Goal: Task Accomplishment & Management: Manage account settings

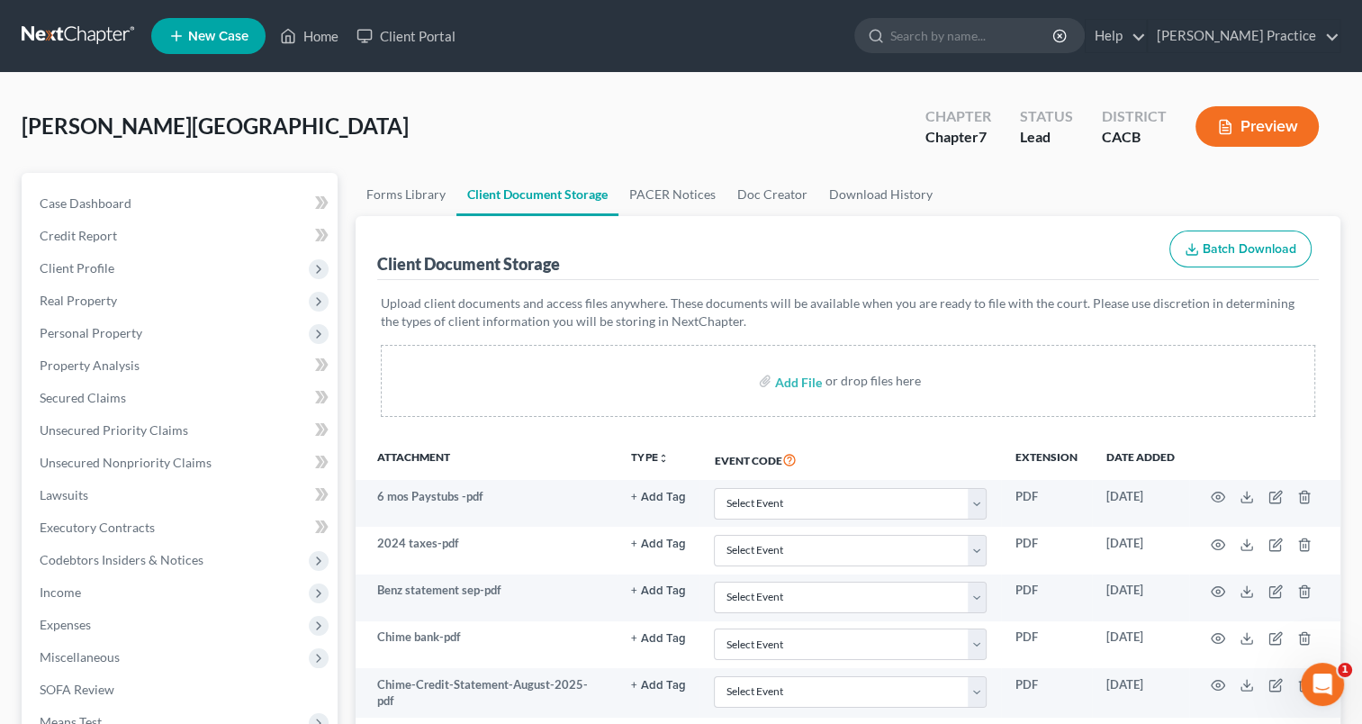
scroll to position [90, 0]
drag, startPoint x: 61, startPoint y: 198, endPoint x: 1375, endPoint y: 299, distance: 1317.6
click at [61, 198] on span "Case Dashboard" at bounding box center [86, 202] width 92 height 15
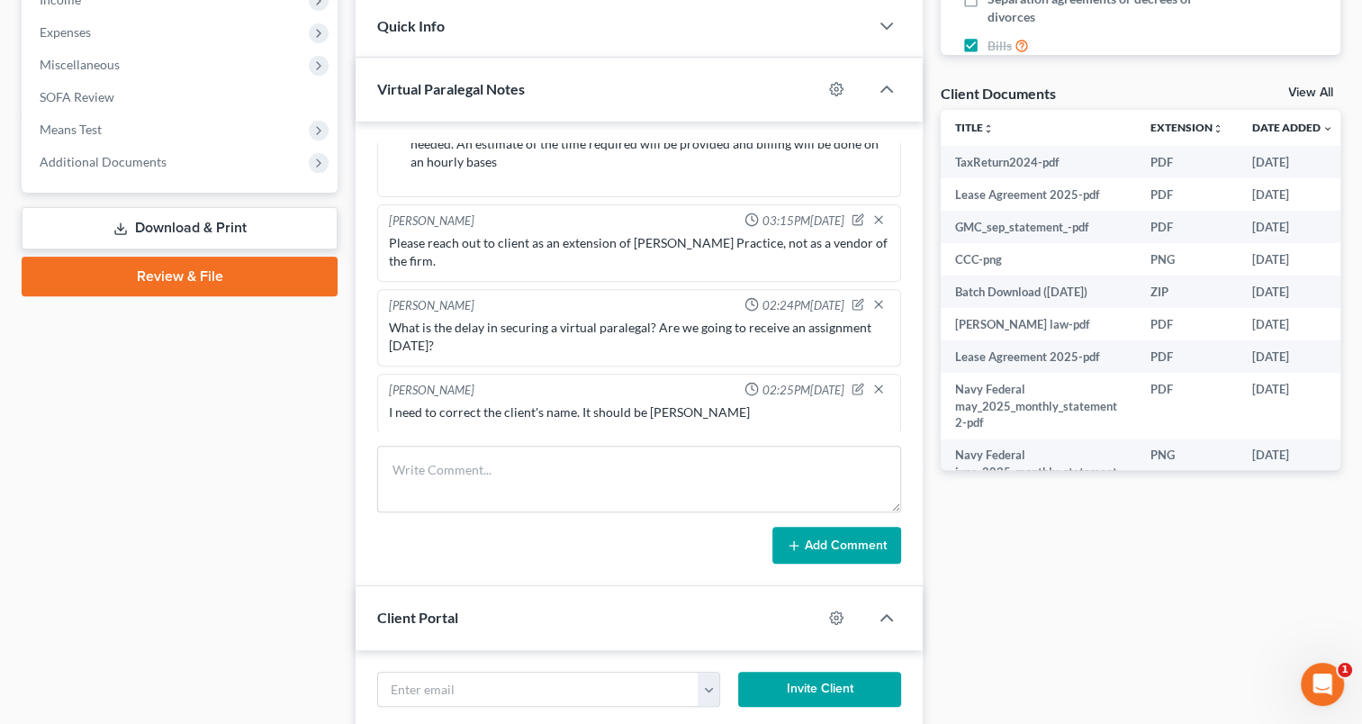
scroll to position [602, 0]
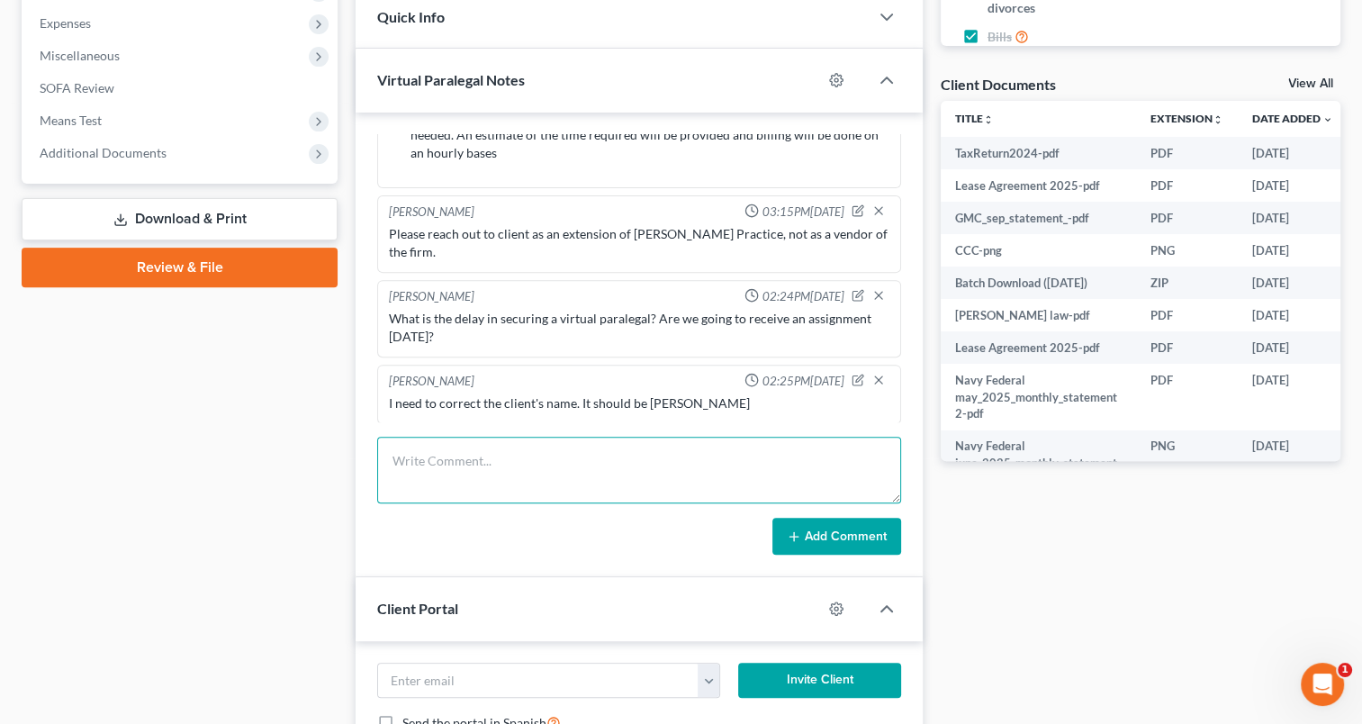
click at [552, 466] on textarea at bounding box center [639, 470] width 524 height 67
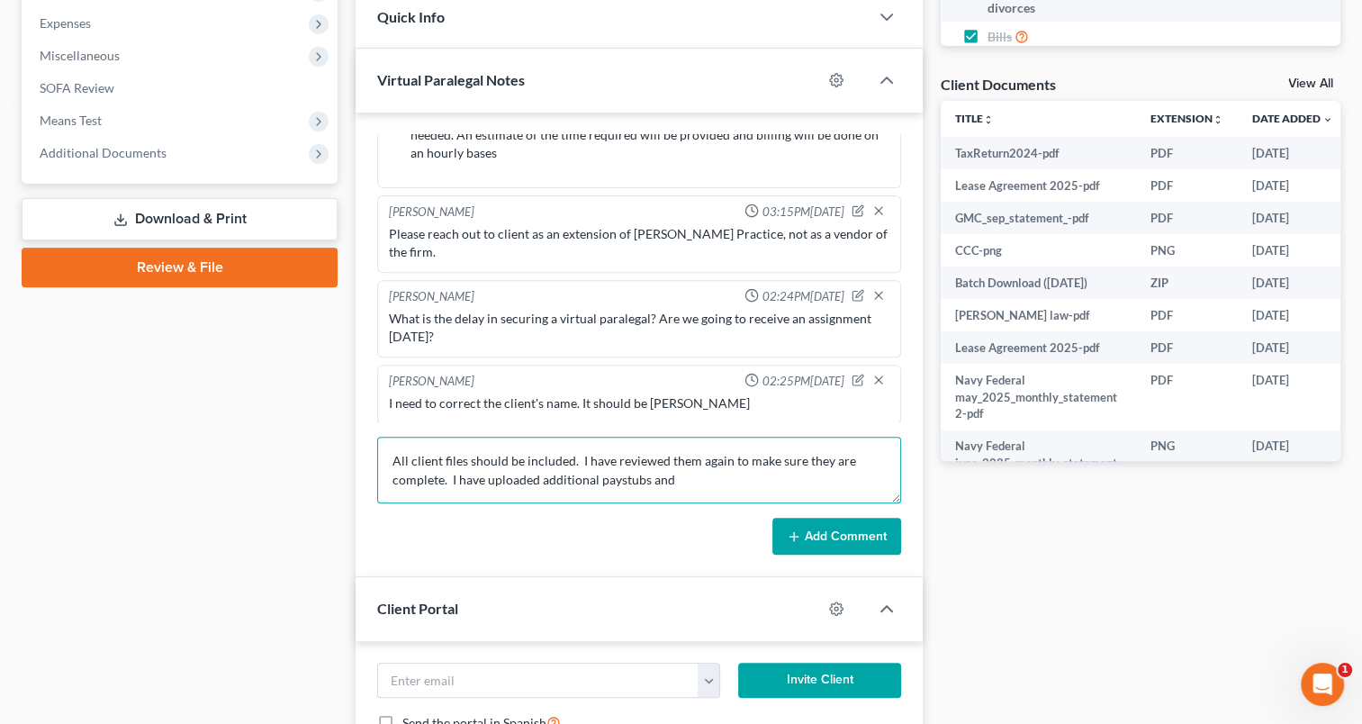
type textarea "All client files should be included. I have reviewed them again to make sure th…"
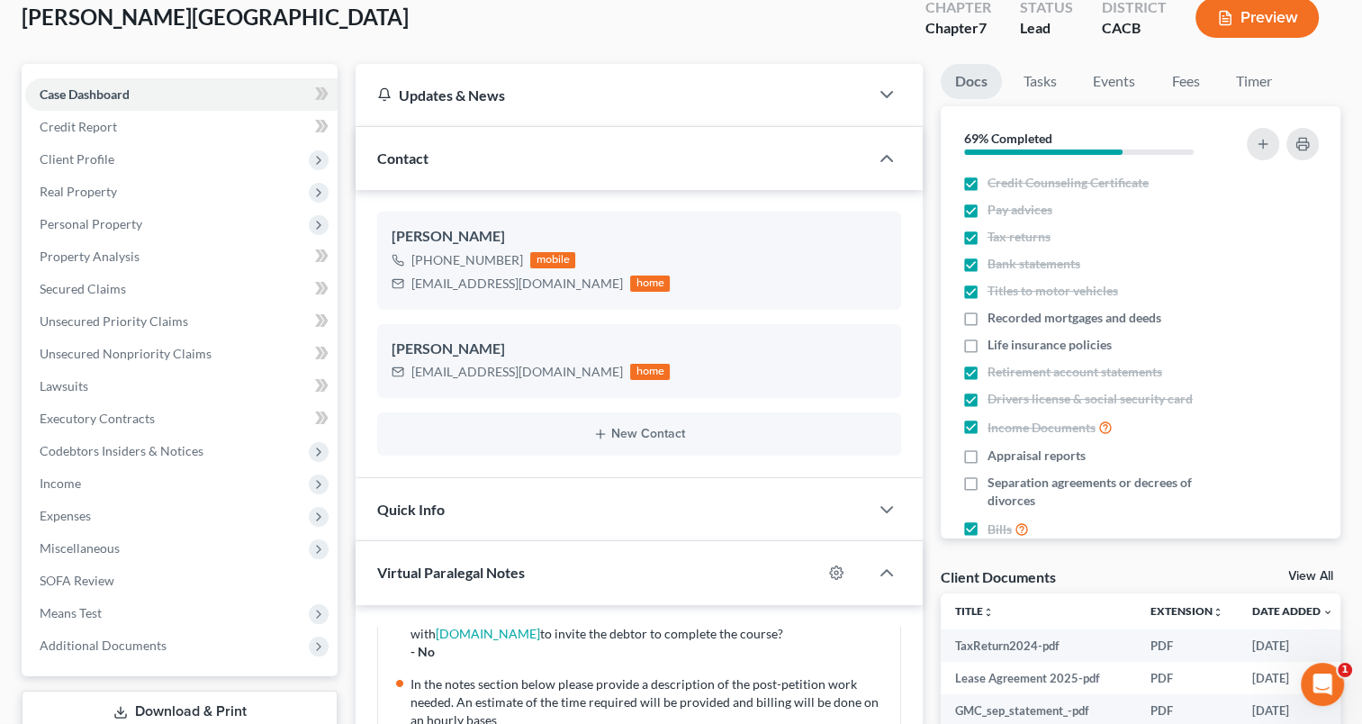
scroll to position [0, 0]
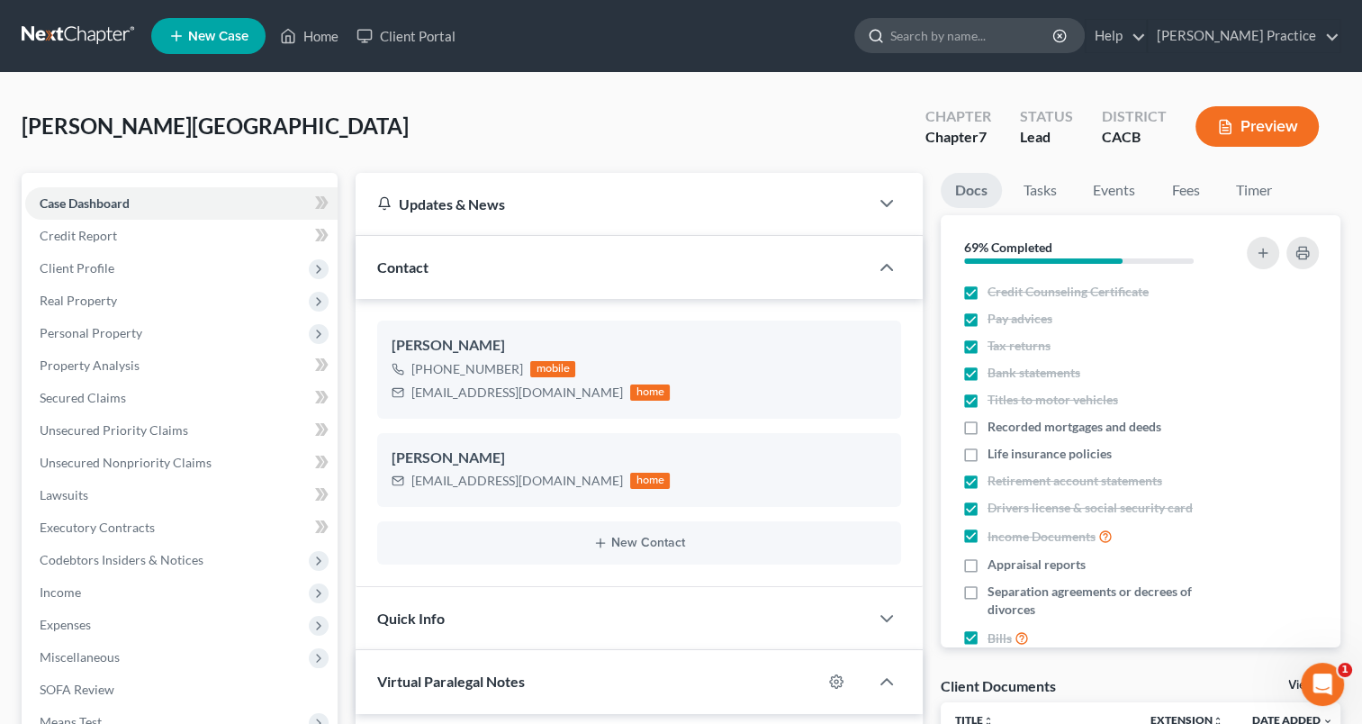
click at [990, 39] on input "search" at bounding box center [973, 35] width 165 height 33
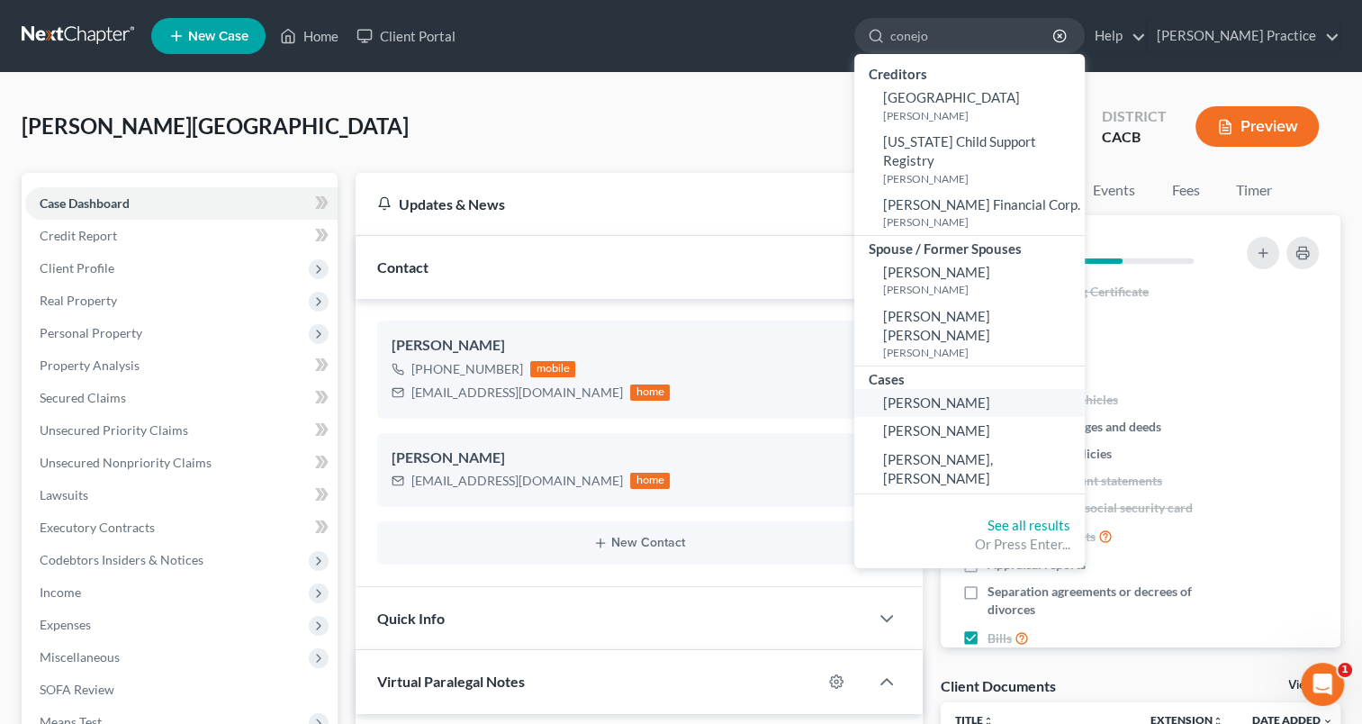
type input "conejo"
click at [987, 394] on span "[PERSON_NAME]" at bounding box center [936, 402] width 107 height 16
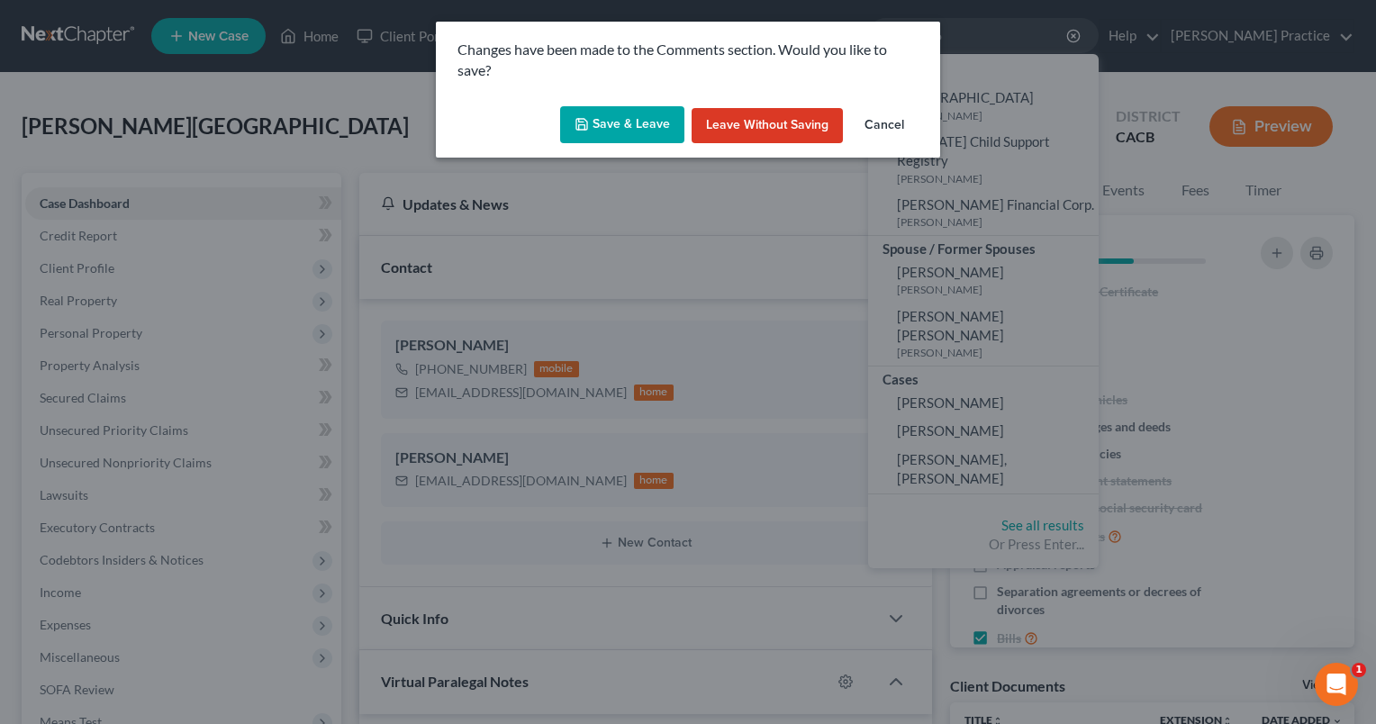
click at [735, 122] on button "Leave without Saving" at bounding box center [767, 126] width 151 height 36
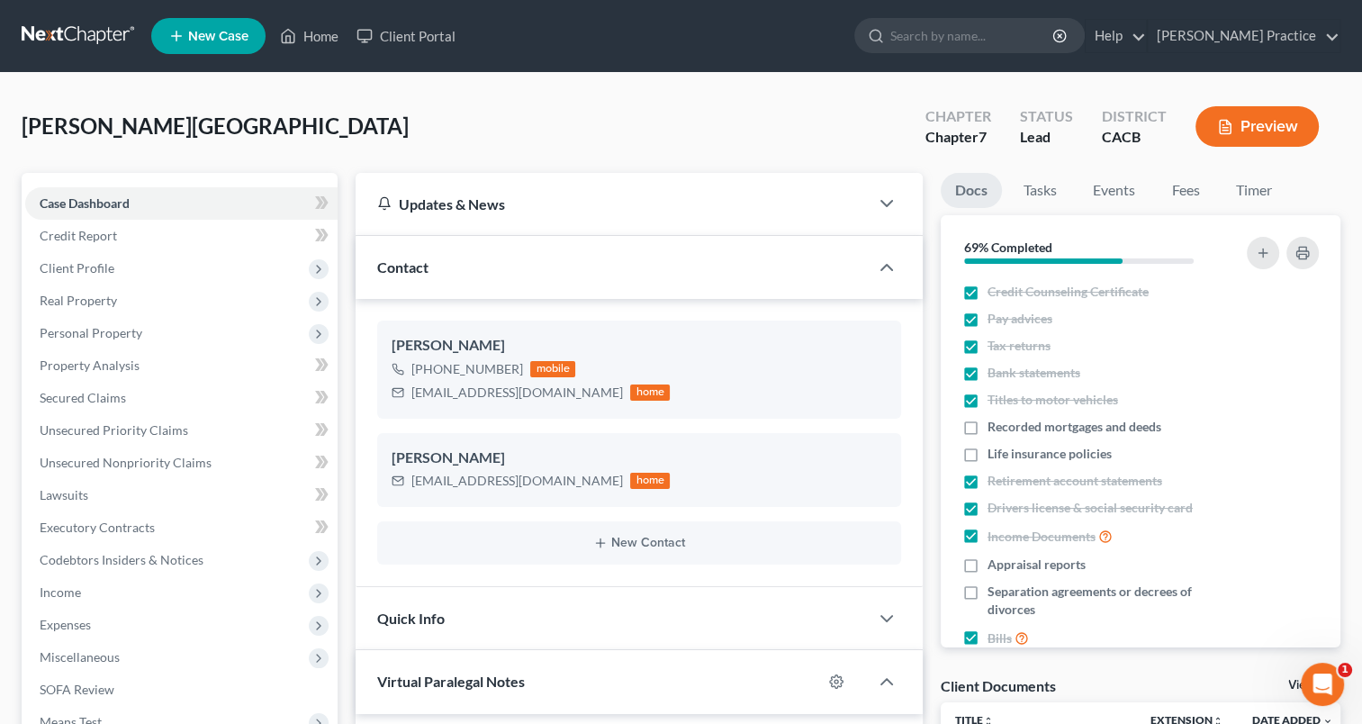
scroll to position [423, 0]
click at [967, 36] on input "search" at bounding box center [973, 35] width 165 height 33
type input "[PERSON_NAME]"
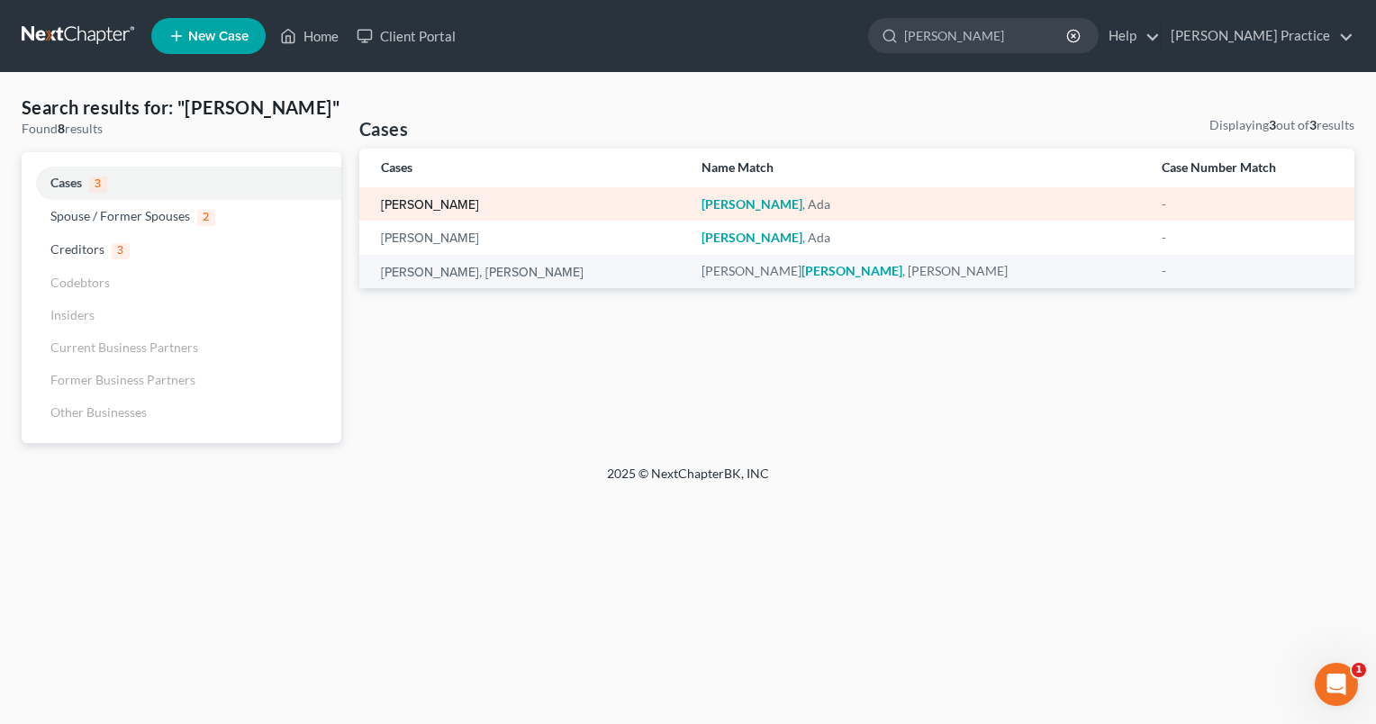
click at [435, 201] on link "[PERSON_NAME]" at bounding box center [430, 205] width 98 height 13
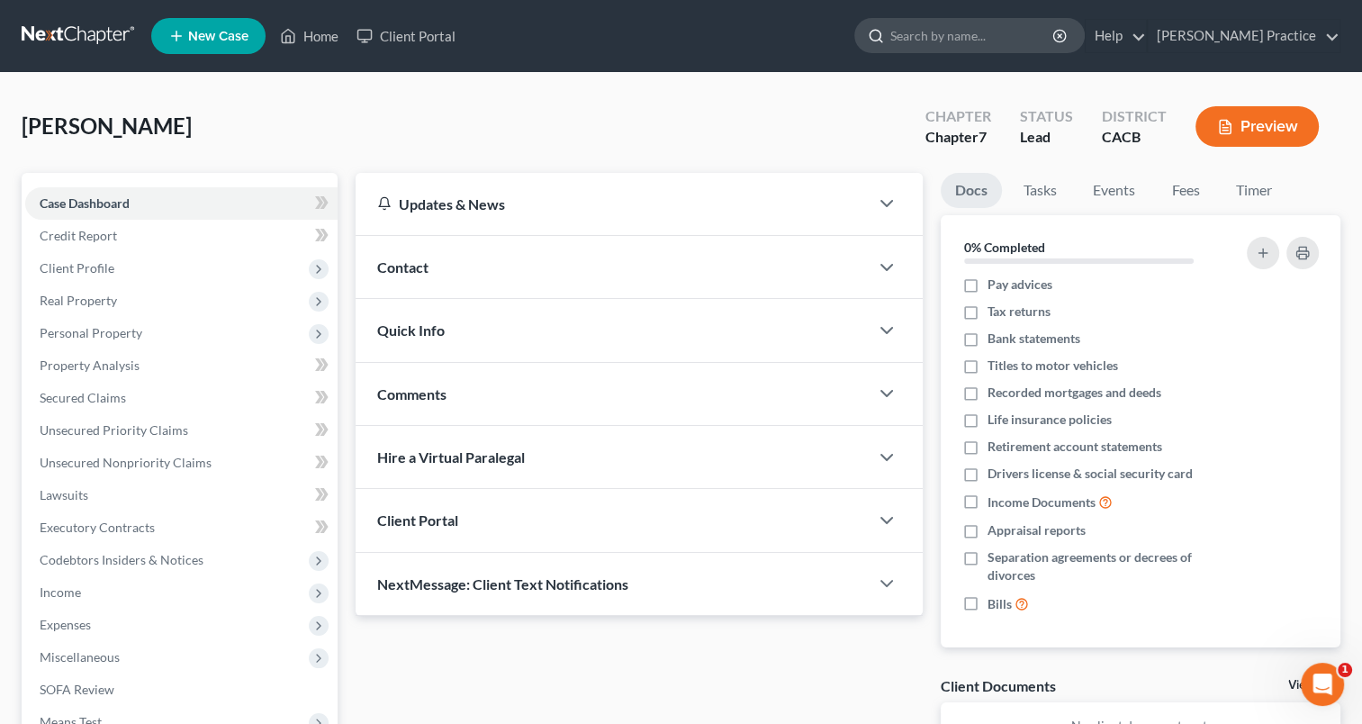
click at [998, 32] on input "search" at bounding box center [973, 35] width 165 height 33
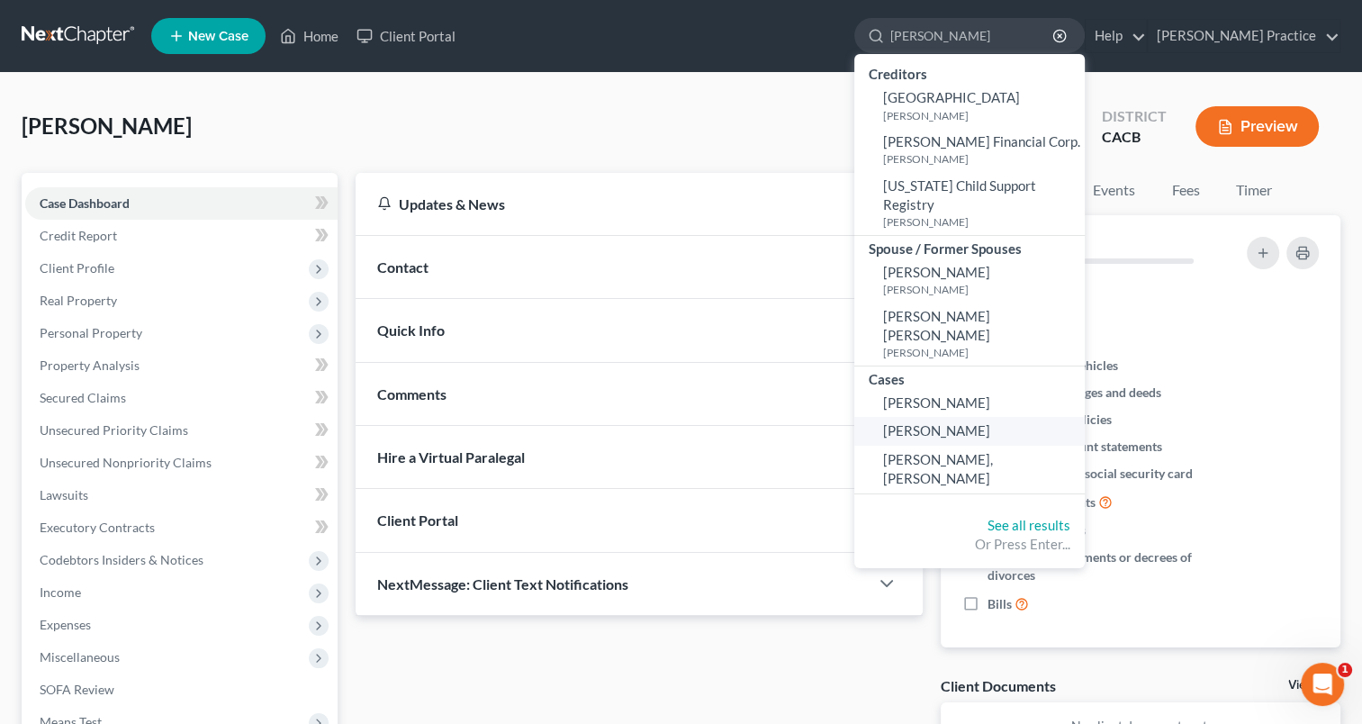
type input "[PERSON_NAME]"
click at [978, 422] on span "[PERSON_NAME]" at bounding box center [936, 430] width 107 height 16
click at [970, 422] on span "[PERSON_NAME]" at bounding box center [936, 430] width 107 height 16
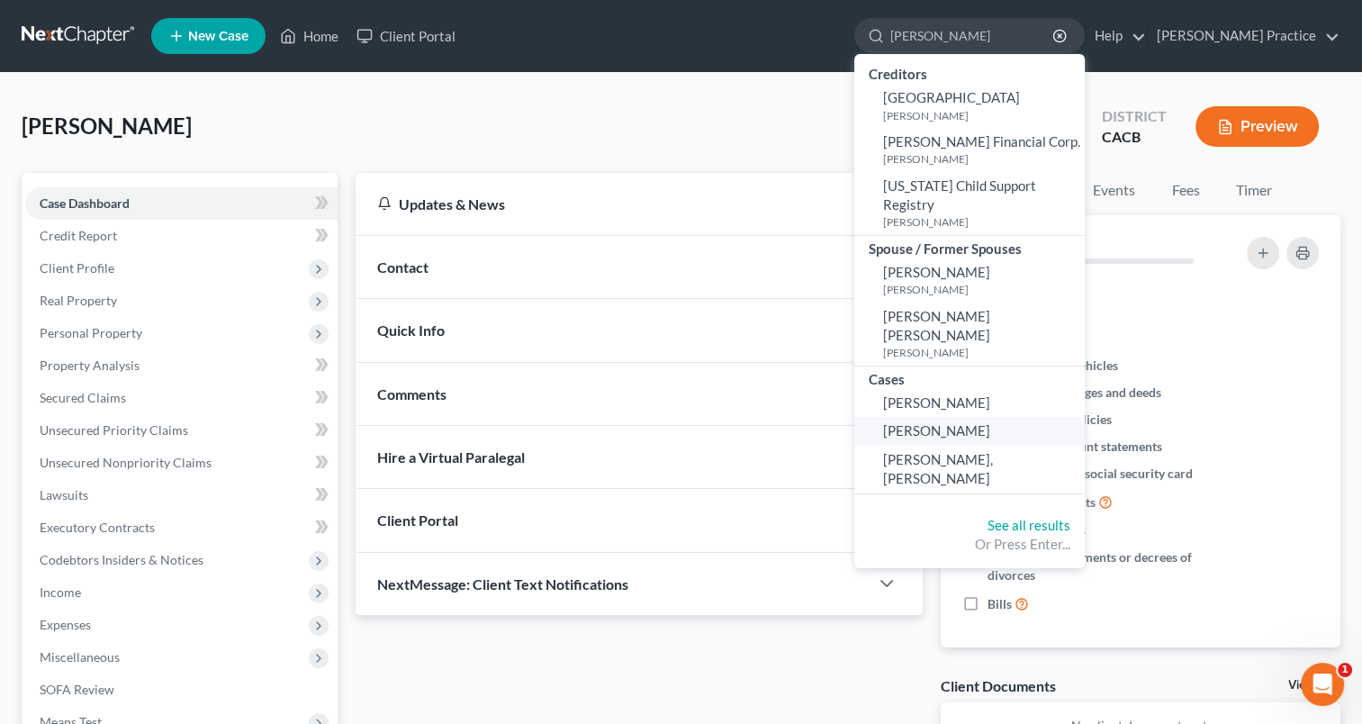
click at [970, 422] on span "[PERSON_NAME]" at bounding box center [936, 430] width 107 height 16
click at [950, 394] on span "[PERSON_NAME]" at bounding box center [936, 402] width 107 height 16
click at [951, 394] on span "[PERSON_NAME]" at bounding box center [936, 402] width 107 height 16
select select "3"
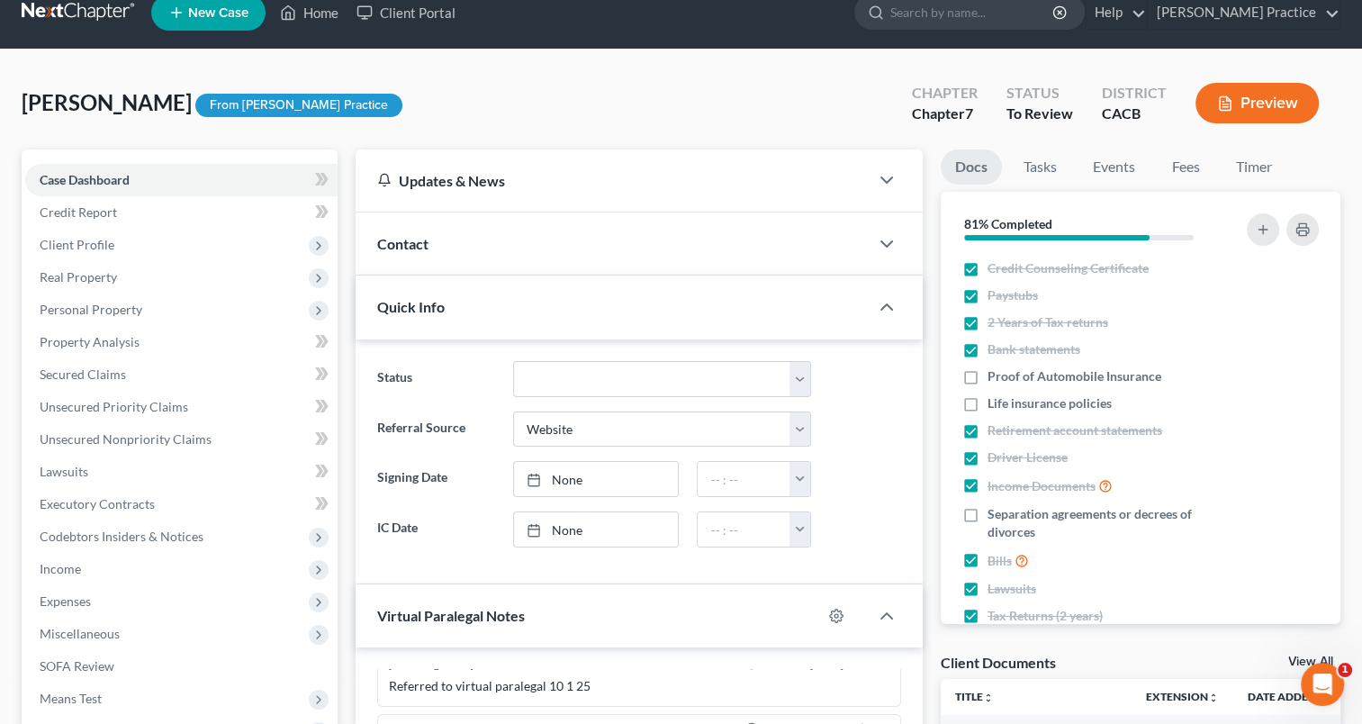
scroll to position [34, 0]
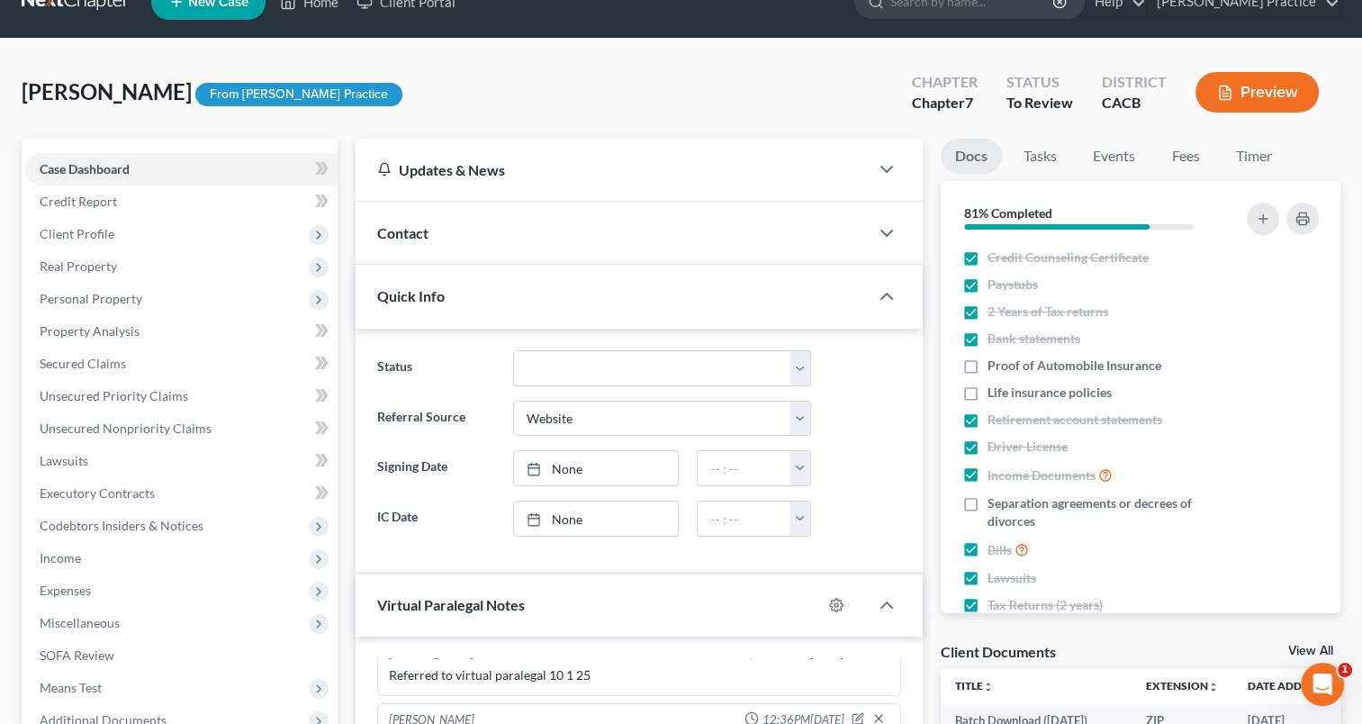
click at [875, 236] on div at bounding box center [896, 233] width 54 height 36
click at [885, 228] on icon "button" at bounding box center [887, 233] width 22 height 22
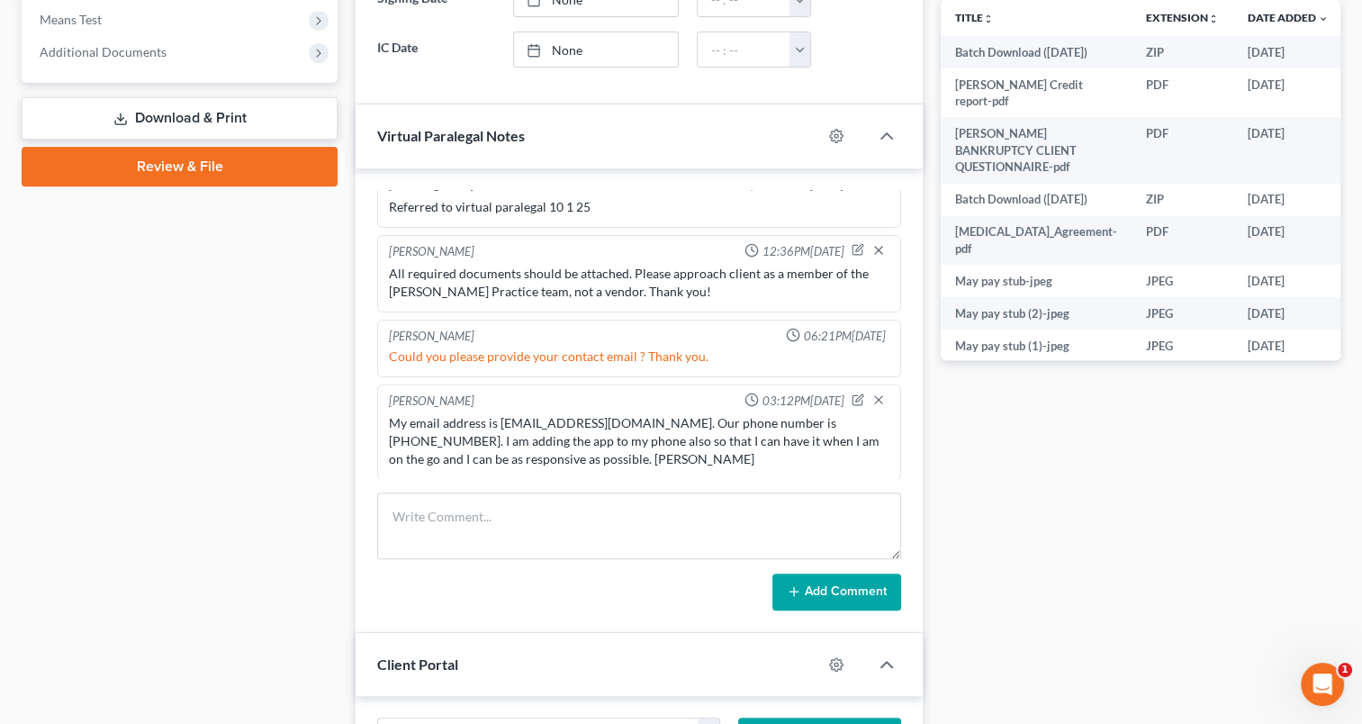
scroll to position [728, 0]
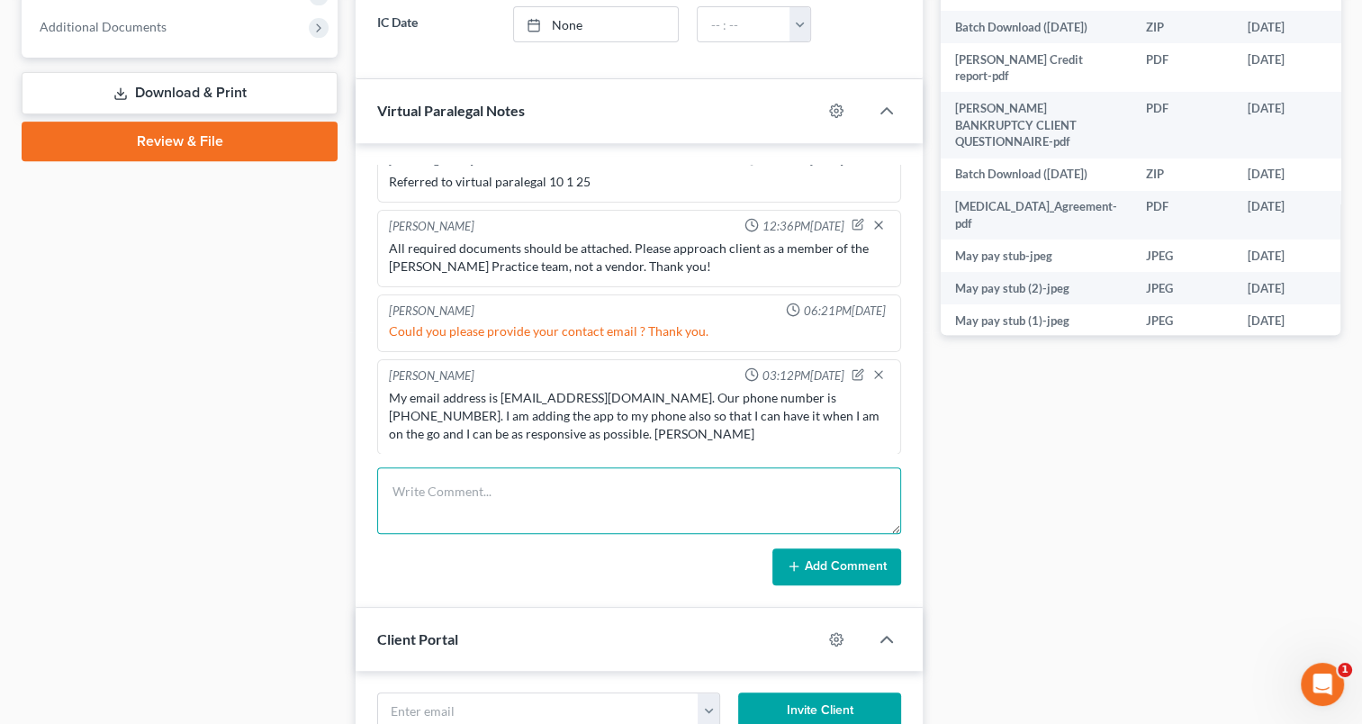
click at [553, 475] on textarea at bounding box center [639, 500] width 524 height 67
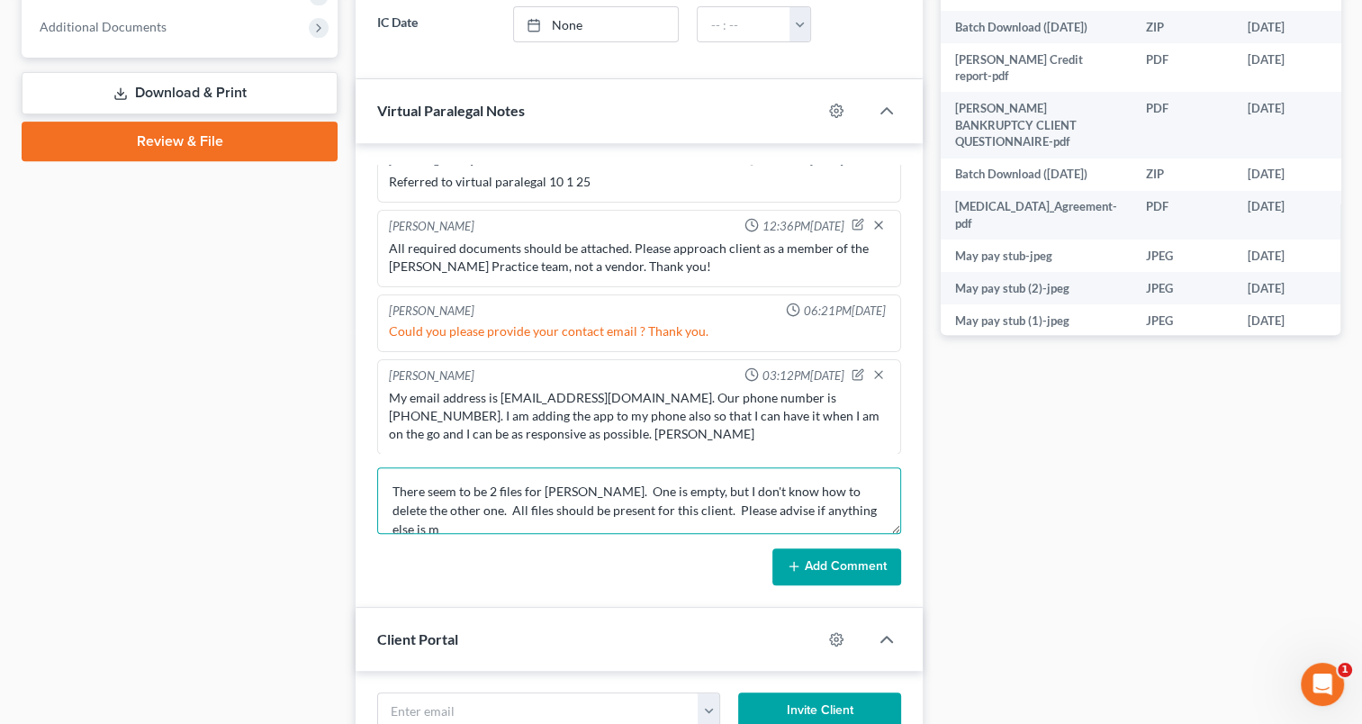
scroll to position [4, 0]
type textarea "There seem to be 2 files for [PERSON_NAME]. One is empty, but I don't know how …"
click at [819, 562] on button "Add Comment" at bounding box center [837, 567] width 129 height 38
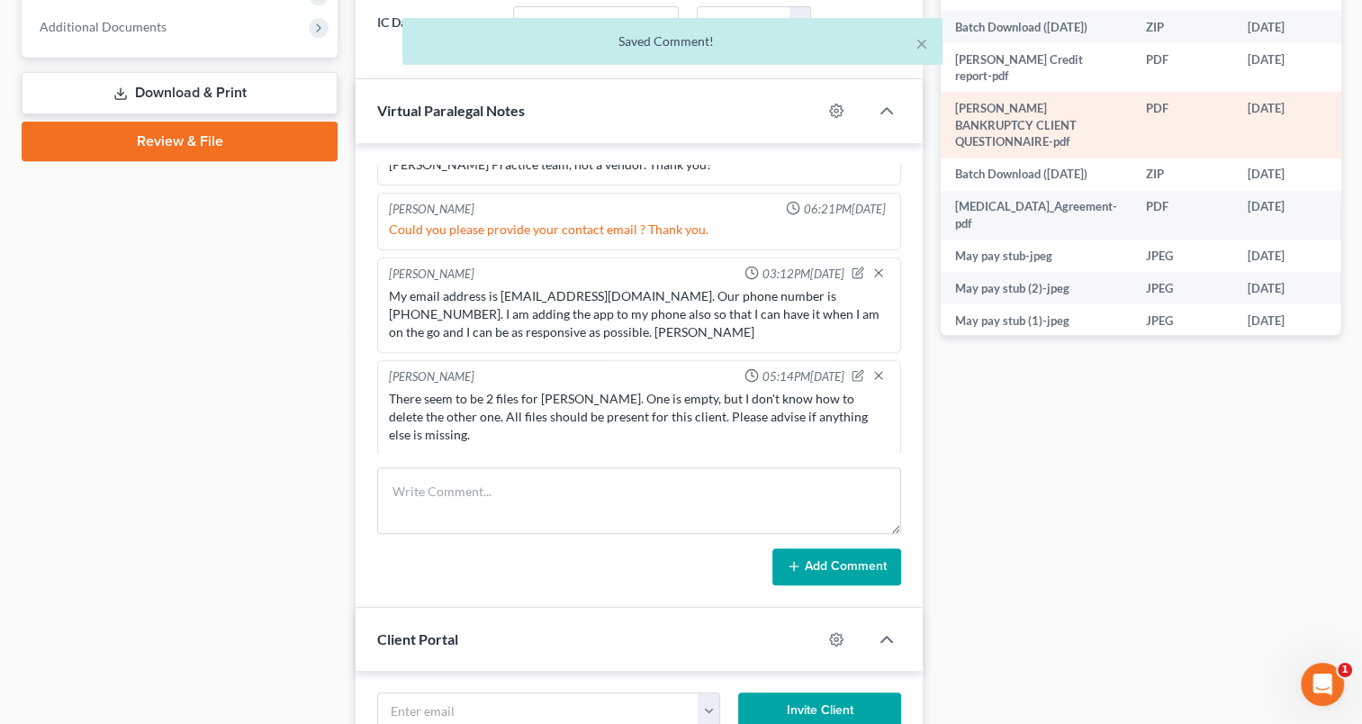
scroll to position [0, 11]
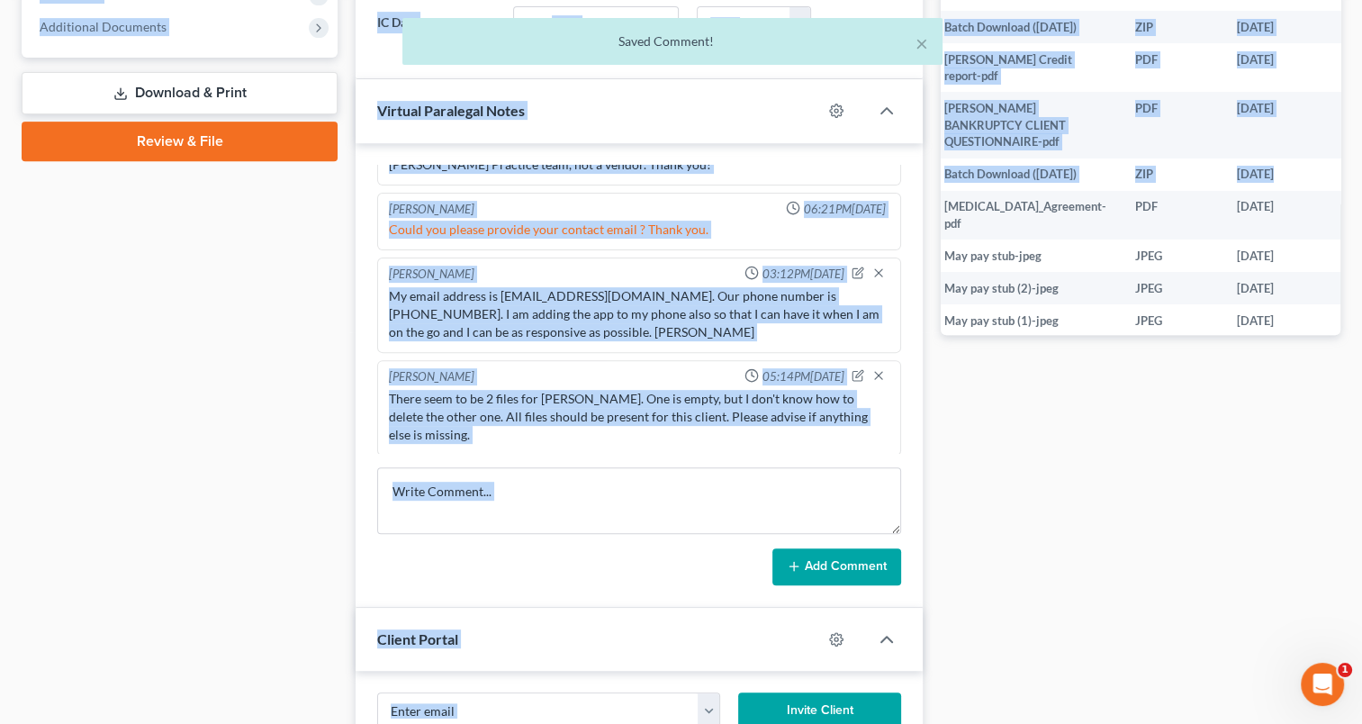
drag, startPoint x: 1332, startPoint y: 18, endPoint x: 1375, endPoint y: 314, distance: 299.4
click at [1310, 247] on div "× Saved Comment! [PERSON_NAME] Upgraded From [PERSON_NAME] Practice Chapter Cha…" at bounding box center [681, 208] width 1362 height 1726
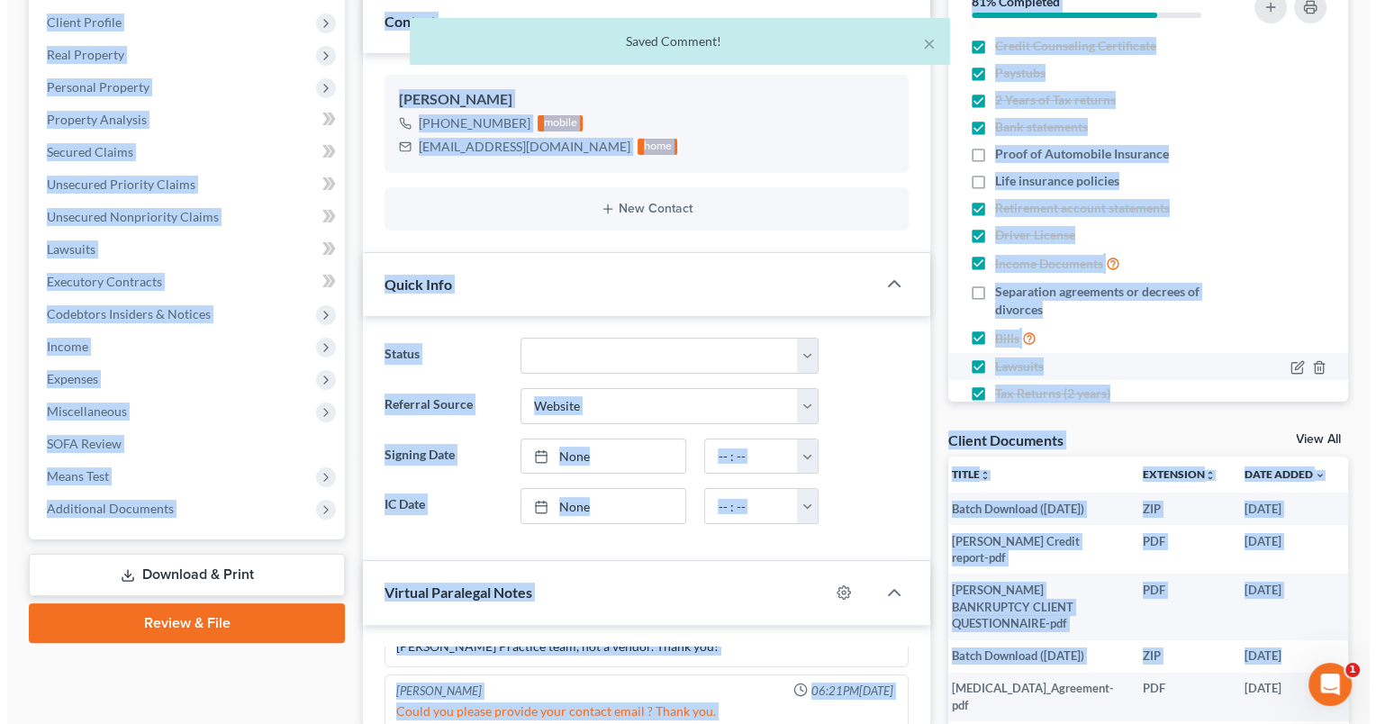
scroll to position [262, 0]
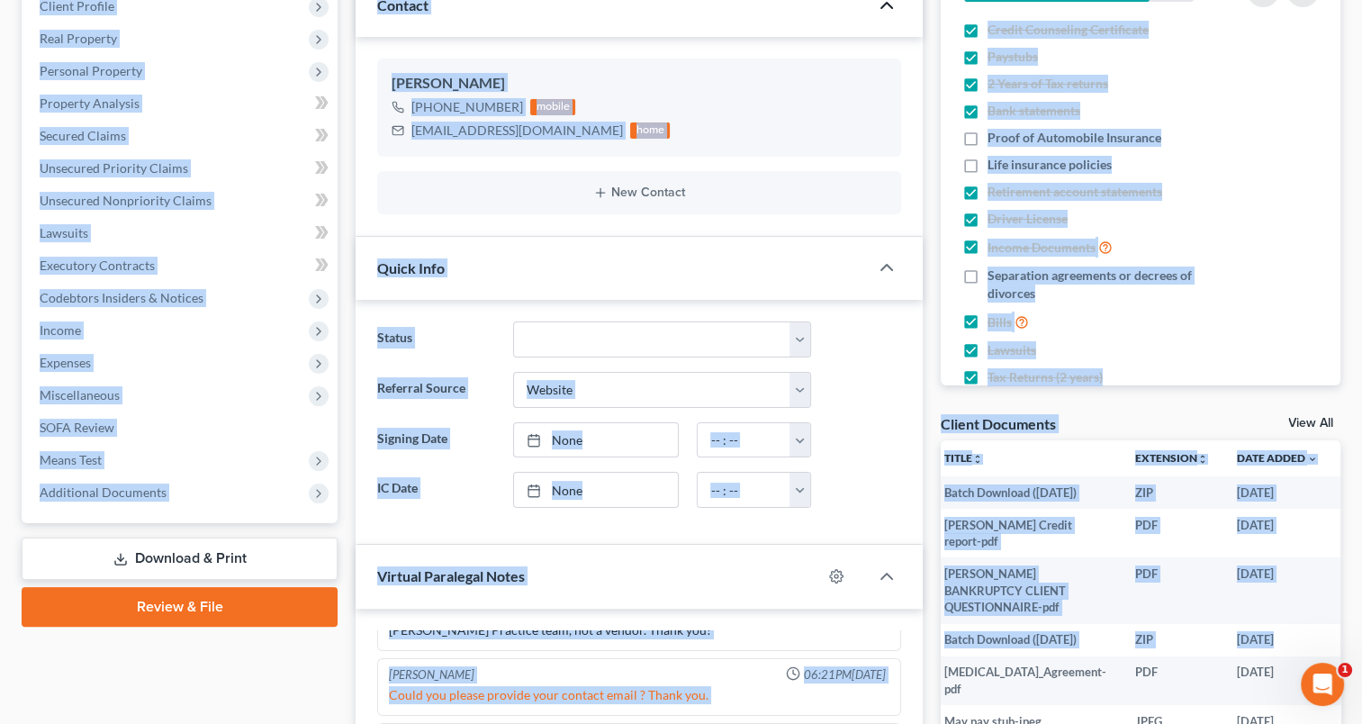
click at [1114, 418] on div "Client Documents View All" at bounding box center [1141, 427] width 400 height 26
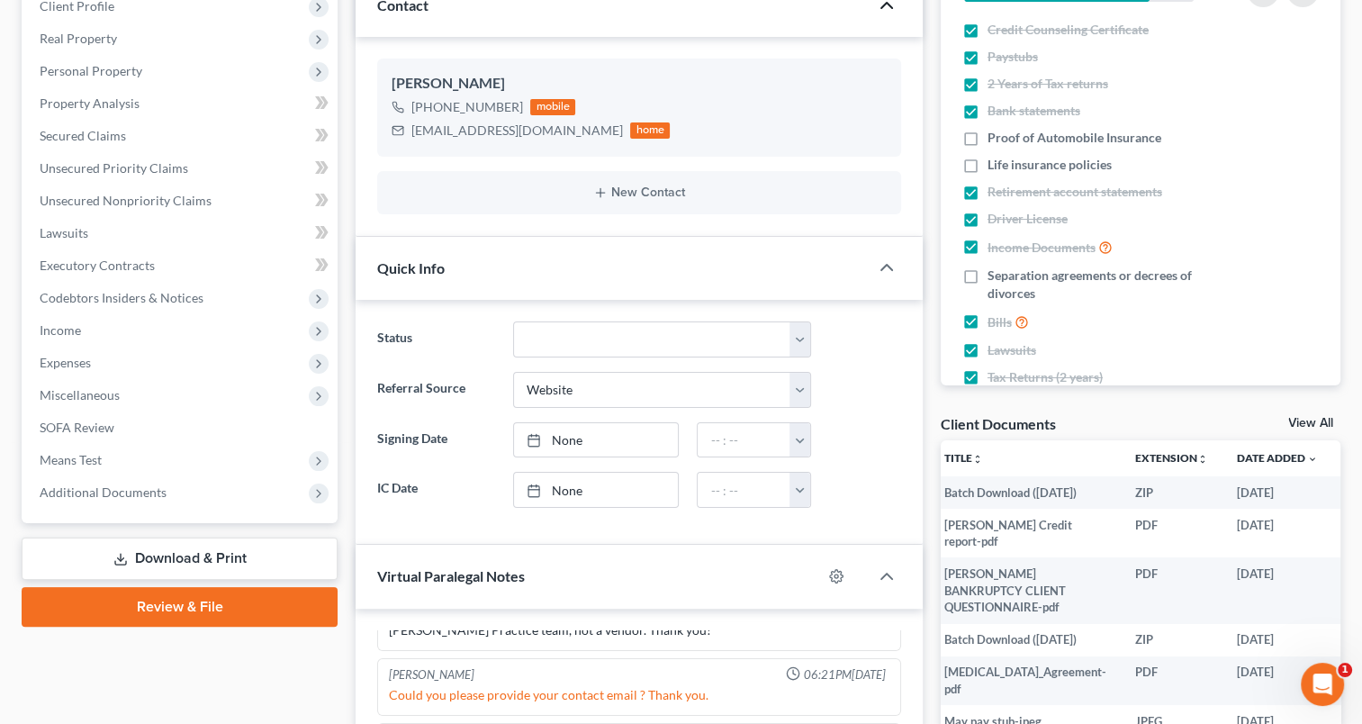
click at [1298, 417] on link "View All" at bounding box center [1311, 423] width 45 height 13
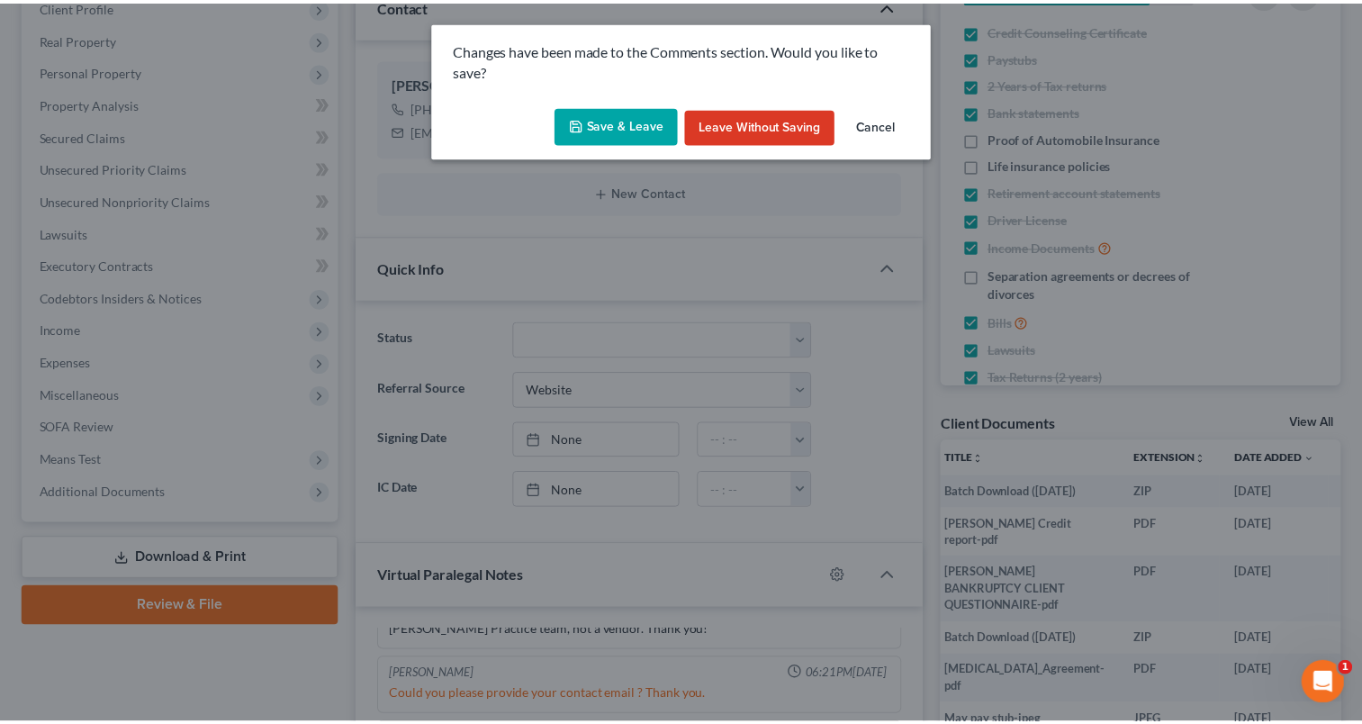
scroll to position [0, 6]
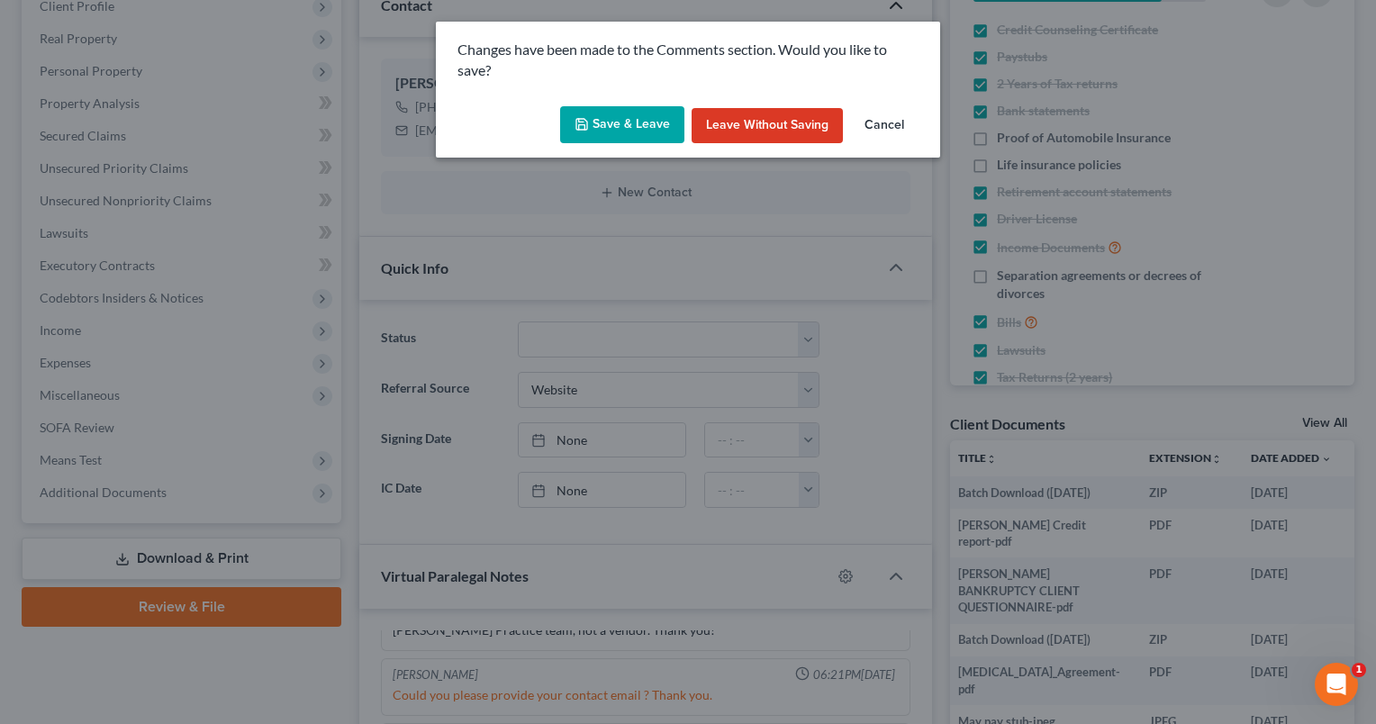
click at [598, 117] on button "Save & Leave" at bounding box center [622, 125] width 124 height 38
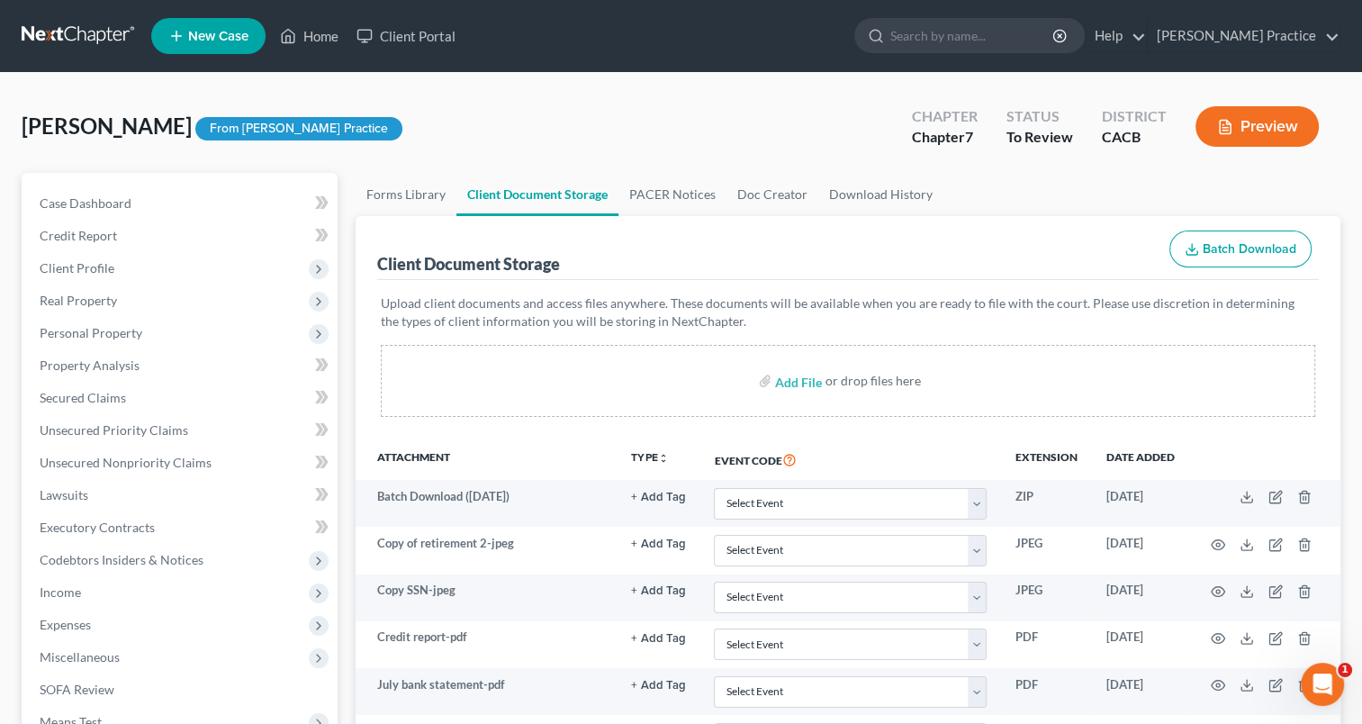
click at [782, 379] on input "file" at bounding box center [796, 381] width 43 height 32
type input "C:\fakepath\Ada_Cornejo_Credit_report.pdf"
click at [140, 201] on link "Case Dashboard" at bounding box center [181, 203] width 312 height 32
select select "3"
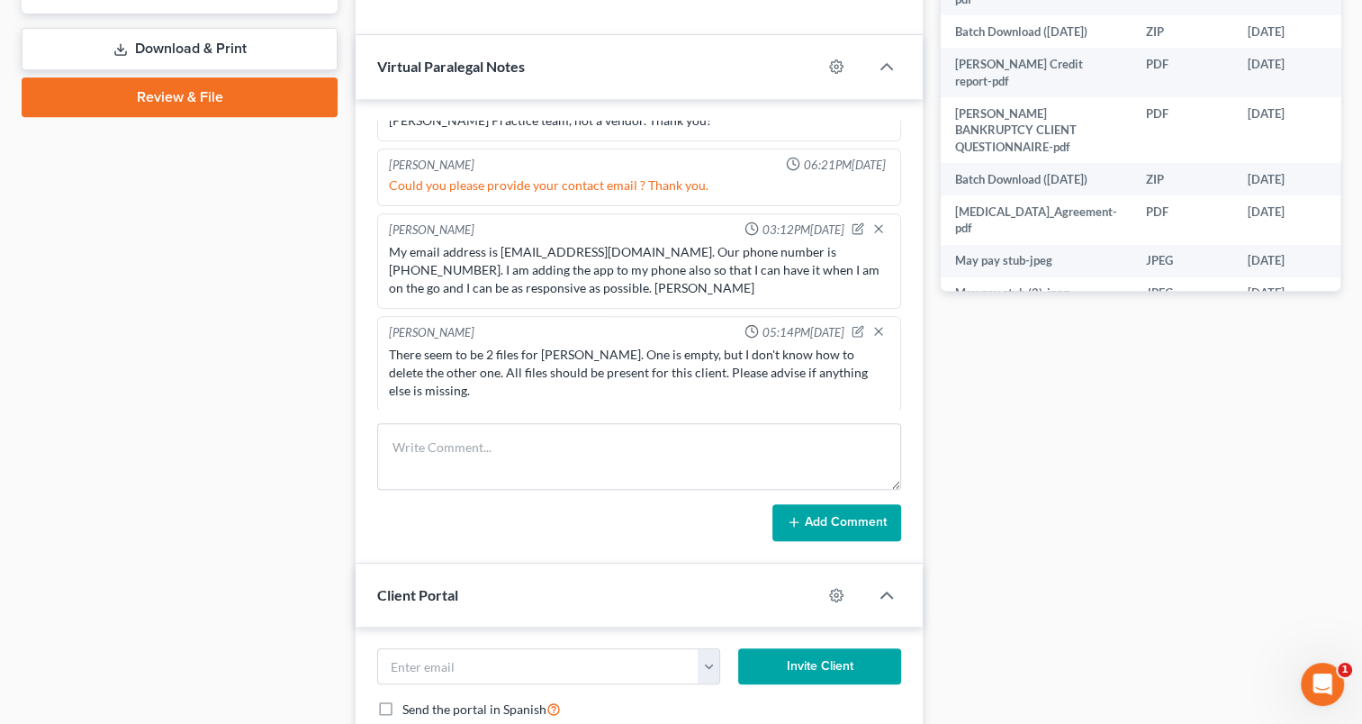
scroll to position [770, 0]
